Goal: Information Seeking & Learning: Learn about a topic

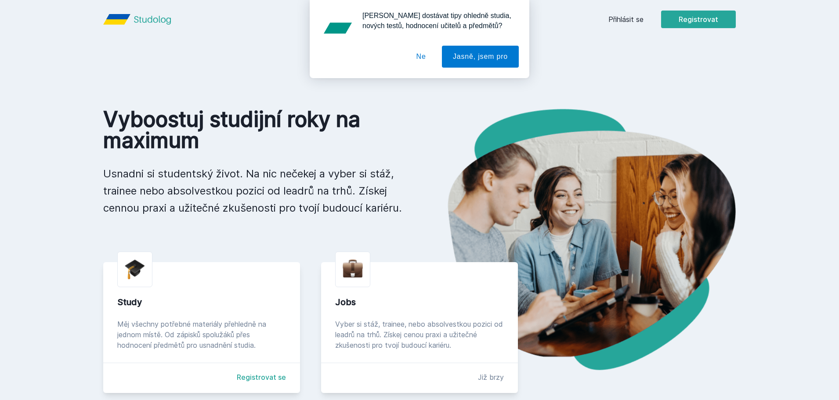
click at [623, 18] on div "[PERSON_NAME] dostávat tipy ohledně studia, nových testů, hodnocení učitelů a p…" at bounding box center [419, 39] width 839 height 78
click at [422, 55] on button "Ne" at bounding box center [422, 57] width 32 height 22
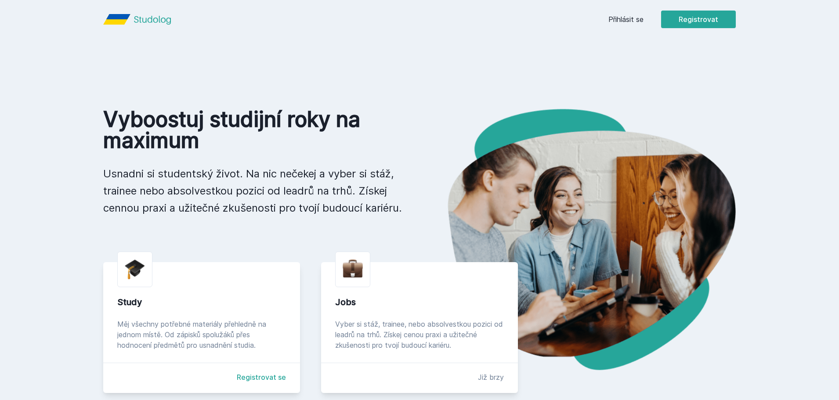
click at [625, 17] on link "Přihlásit se" at bounding box center [626, 19] width 35 height 11
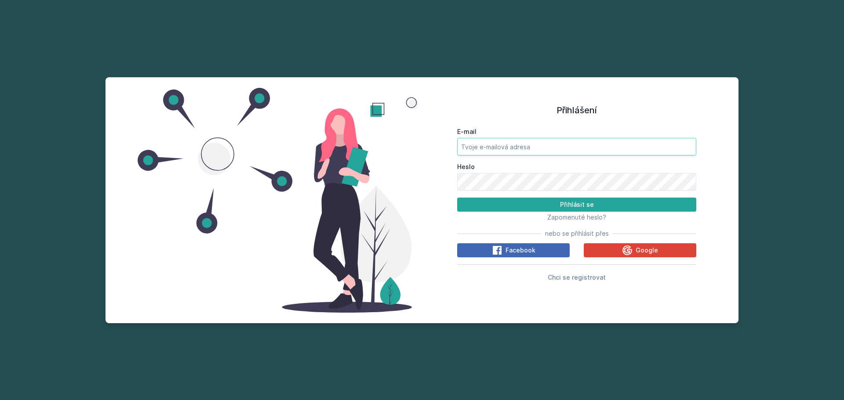
type input "[EMAIL_ADDRESS][DOMAIN_NAME]"
click at [528, 143] on input "[EMAIL_ADDRESS][DOMAIN_NAME]" at bounding box center [576, 147] width 239 height 18
drag, startPoint x: 464, startPoint y: 201, endPoint x: 415, endPoint y: 205, distance: 49.4
click at [464, 201] on button "Přihlásit se" at bounding box center [576, 205] width 239 height 14
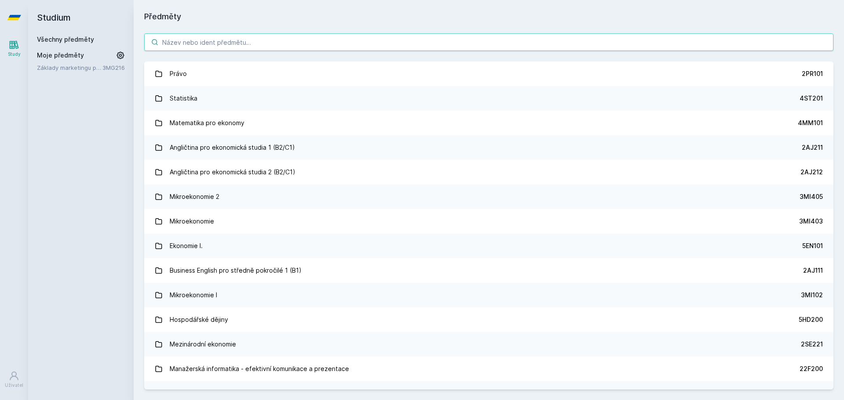
click at [185, 47] on input "search" at bounding box center [488, 42] width 689 height 18
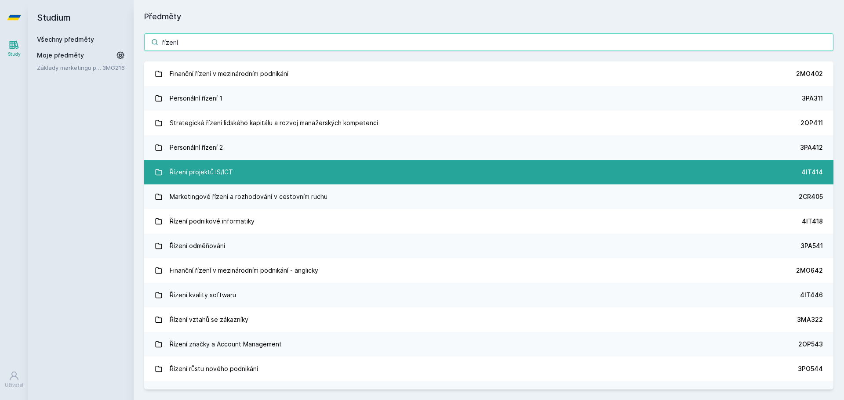
type input "řízení"
click at [368, 169] on link "Řízení projektů IS/ICT 4IT414" at bounding box center [488, 172] width 689 height 25
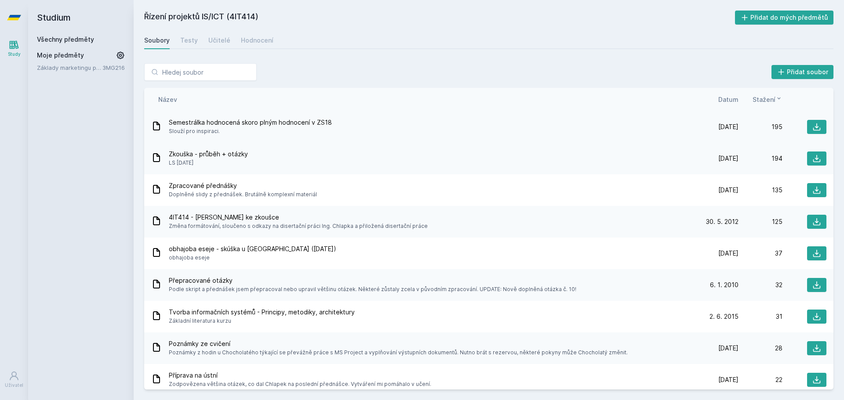
click at [346, 126] on div "Semestrálka hodnocená skoro plným hodnocení v ZS18 Slouží pro inspiraci." at bounding box center [422, 127] width 543 height 18
click at [814, 125] on icon at bounding box center [816, 127] width 9 height 9
